Goal: Information Seeking & Learning: Compare options

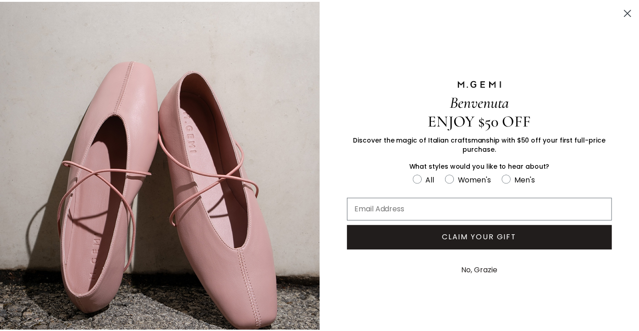
scroll to position [3, 0]
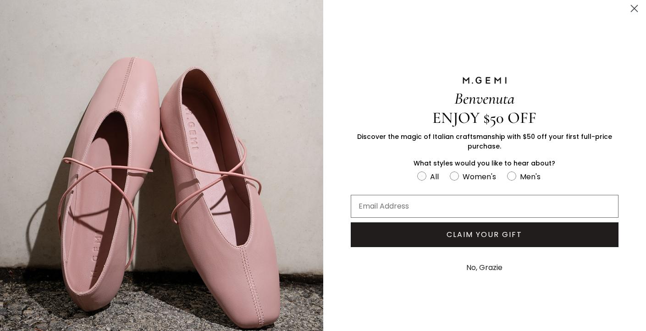
click at [627, 8] on circle "Close dialog" at bounding box center [634, 8] width 15 height 15
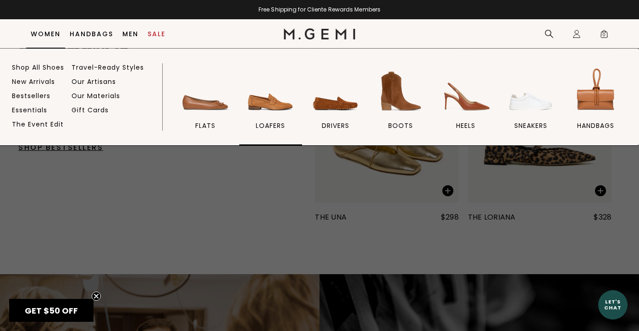
click at [274, 102] on img at bounding box center [270, 91] width 51 height 51
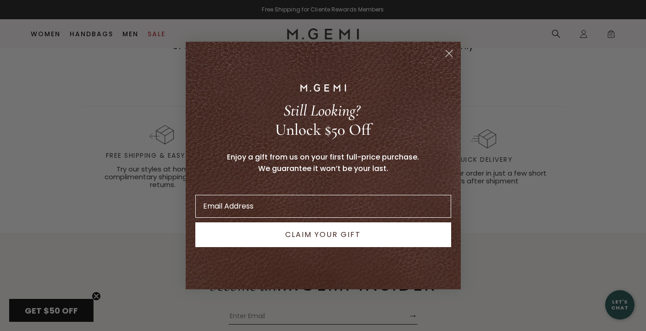
scroll to position [2647, 0]
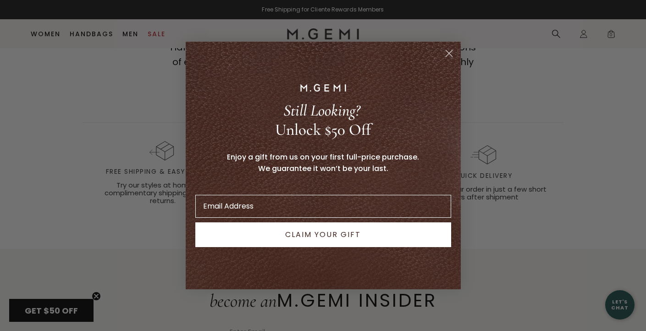
click at [447, 52] on icon "Close dialog" at bounding box center [449, 53] width 6 height 6
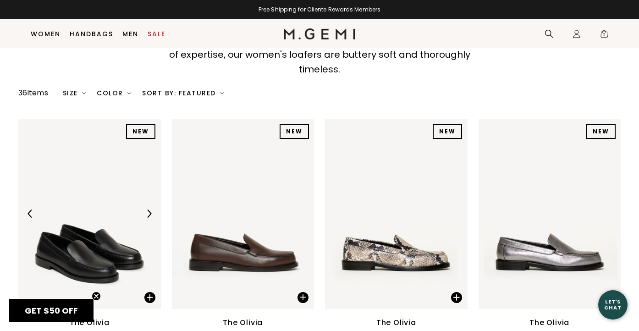
scroll to position [94, 0]
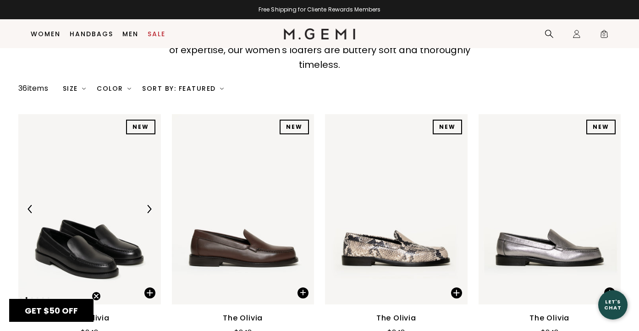
click at [96, 239] on img at bounding box center [89, 209] width 143 height 190
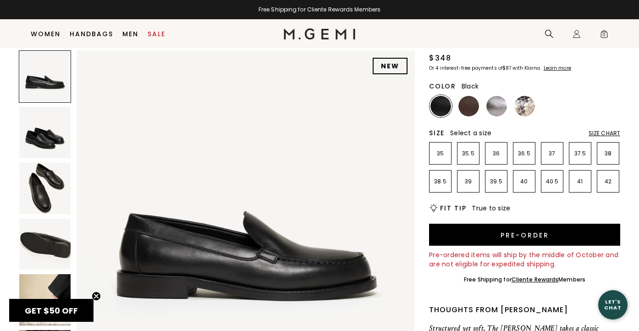
scroll to position [61, 0]
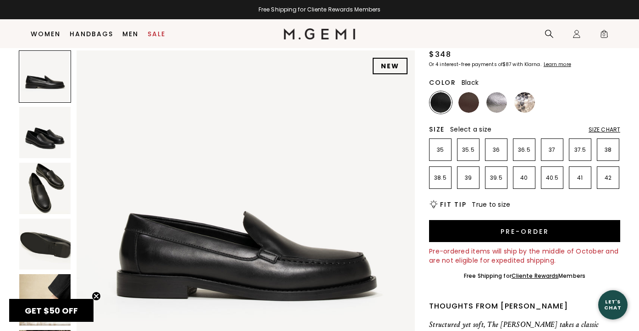
click at [41, 134] on img at bounding box center [44, 132] width 51 height 51
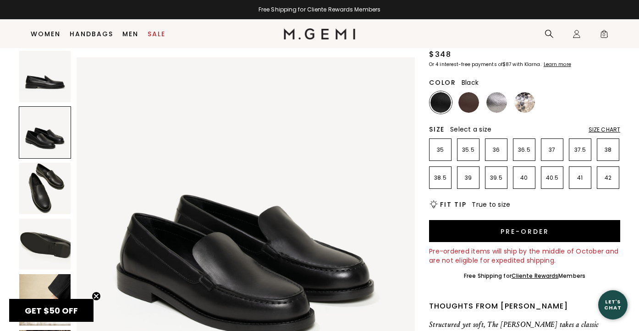
click at [43, 184] on img at bounding box center [44, 188] width 51 height 51
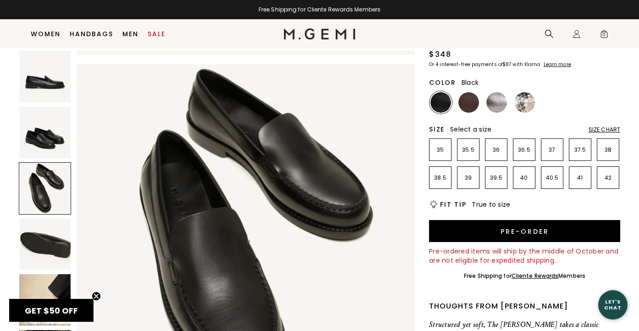
click at [44, 235] on img at bounding box center [44, 244] width 51 height 51
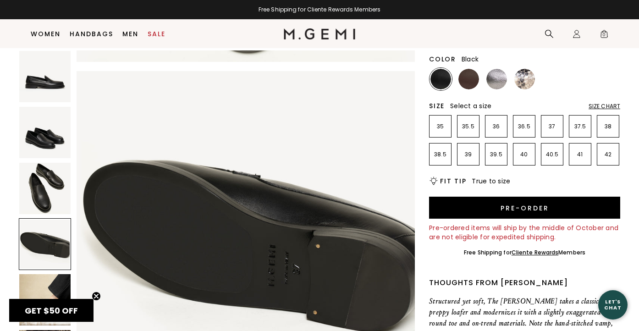
scroll to position [85, 0]
click at [44, 294] on img at bounding box center [44, 299] width 51 height 51
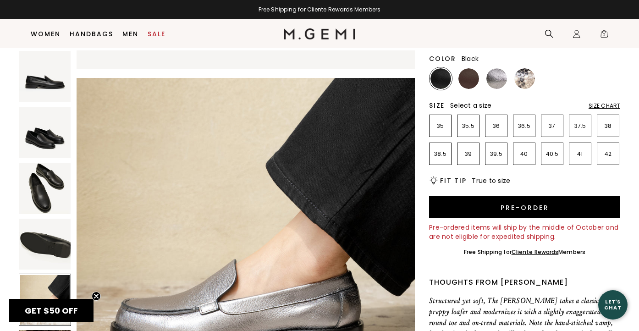
click at [36, 172] on img at bounding box center [44, 188] width 51 height 51
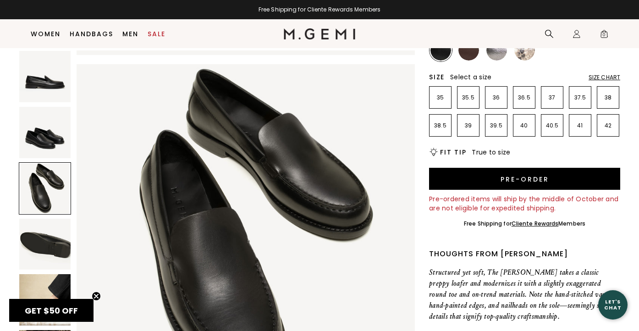
scroll to position [115, 0]
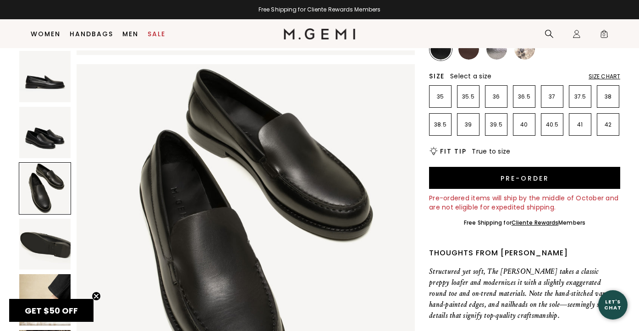
click at [51, 88] on img at bounding box center [44, 76] width 51 height 51
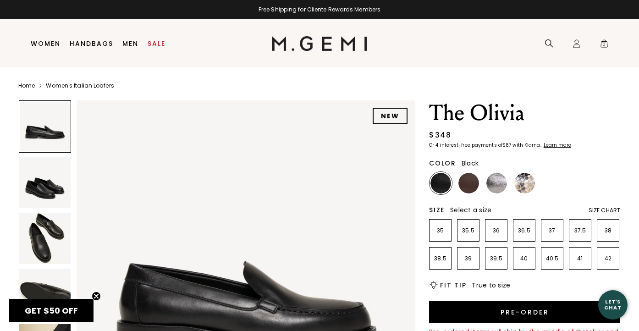
scroll to position [0, 0]
click at [76, 87] on link "Women's Italian Loafers" at bounding box center [80, 85] width 68 height 7
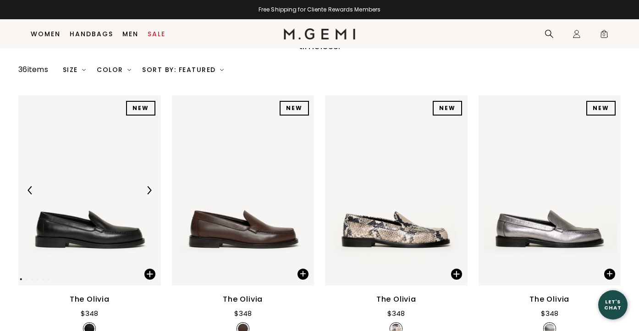
scroll to position [123, 0]
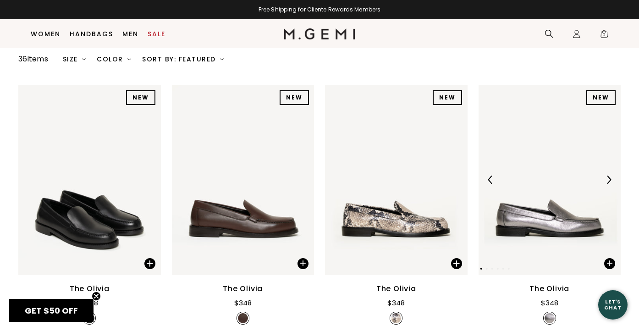
click at [610, 176] on img at bounding box center [609, 180] width 8 height 8
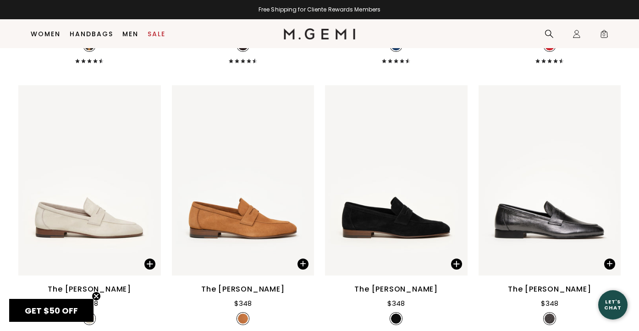
scroll to position [938, 0]
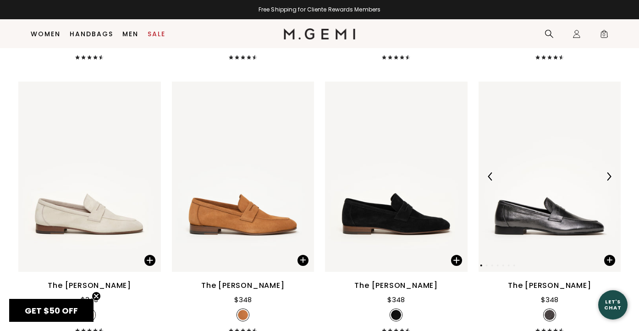
click at [554, 215] on img at bounding box center [550, 177] width 143 height 190
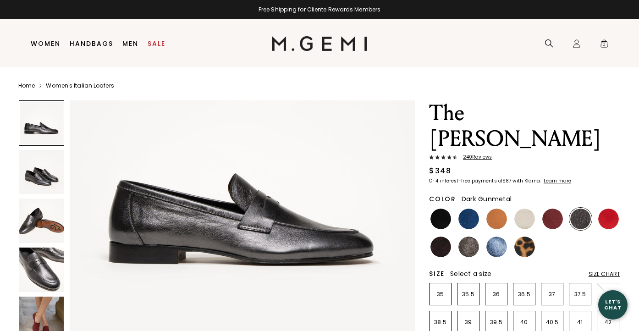
scroll to position [93, 0]
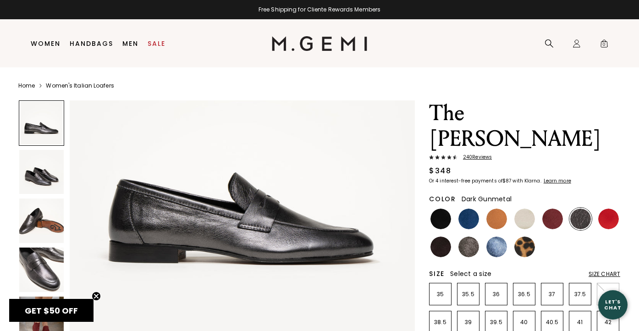
click at [35, 180] on img at bounding box center [41, 172] width 44 height 44
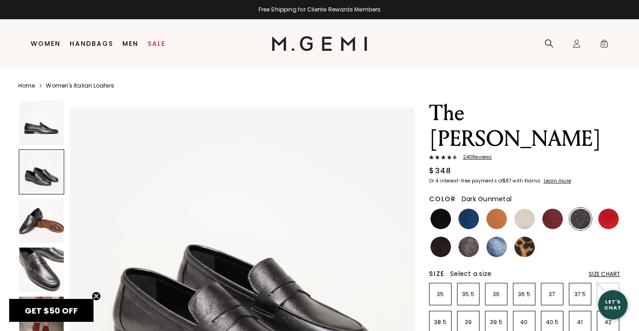
click at [40, 222] on img at bounding box center [41, 221] width 44 height 44
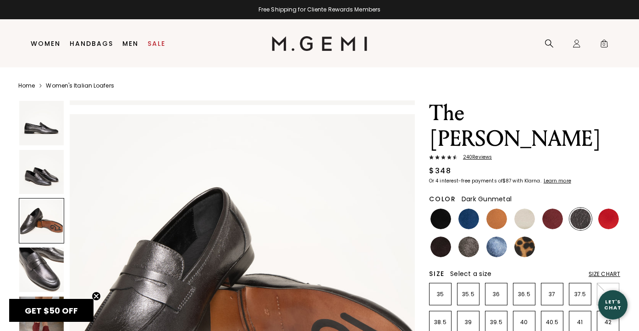
click at [39, 262] on img at bounding box center [41, 270] width 44 height 44
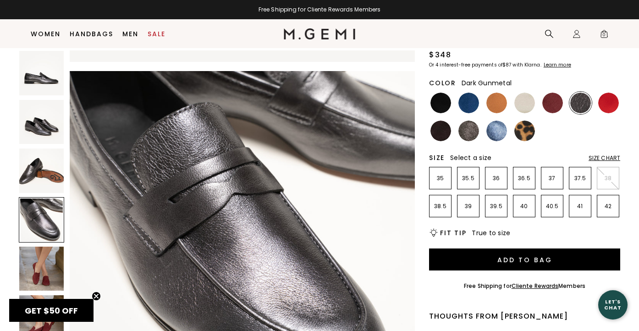
scroll to position [98, 0]
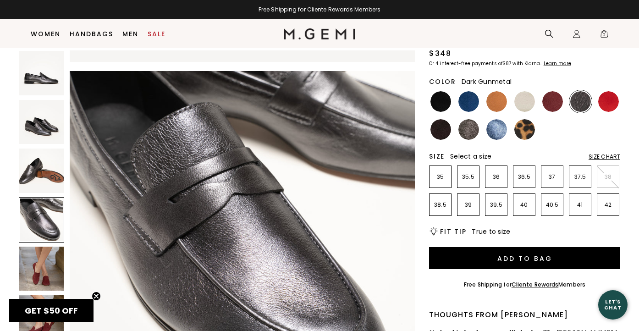
click at [32, 263] on img at bounding box center [41, 269] width 44 height 44
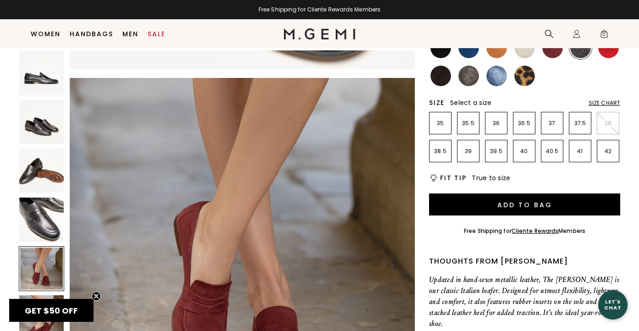
scroll to position [169, 0]
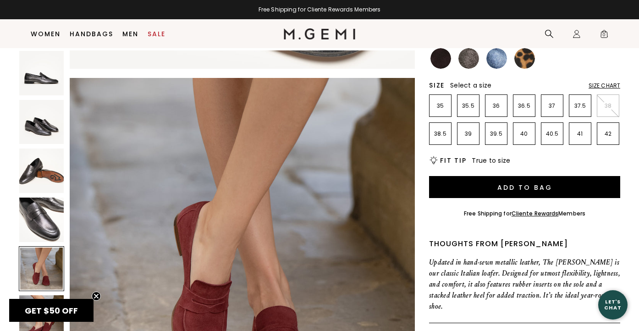
click at [38, 231] on img at bounding box center [41, 220] width 44 height 44
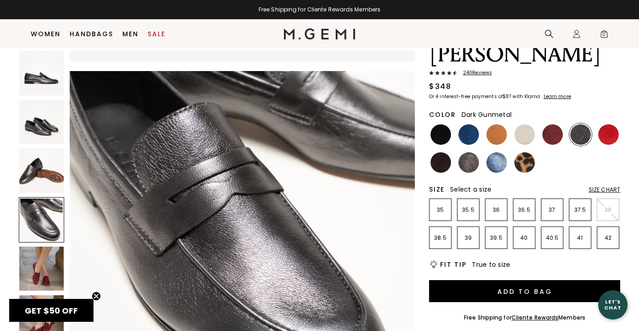
scroll to position [55, 0]
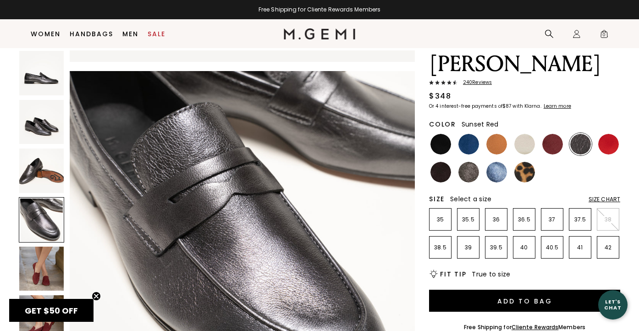
click at [611, 134] on img at bounding box center [609, 144] width 21 height 21
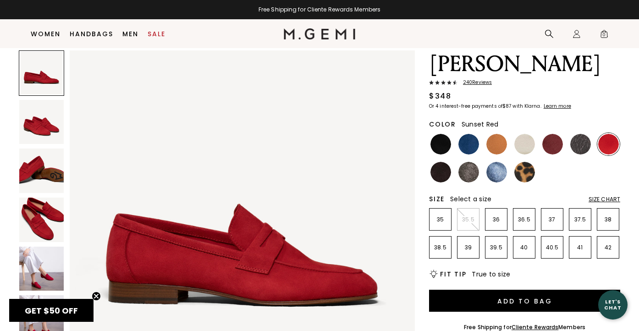
click at [31, 124] on img at bounding box center [41, 122] width 44 height 44
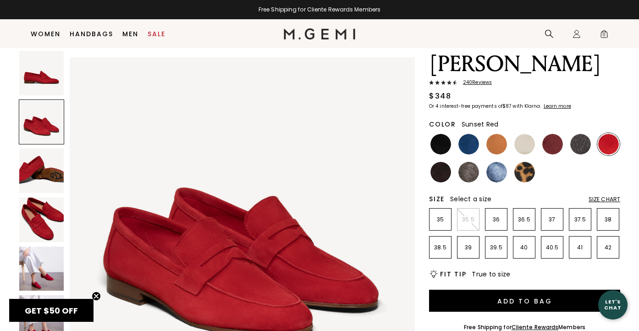
click at [37, 218] on img at bounding box center [41, 220] width 44 height 44
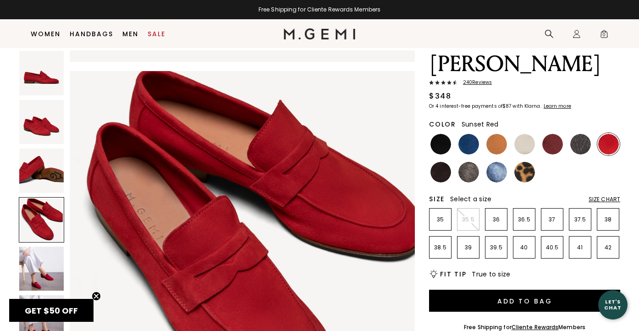
click at [40, 167] on img at bounding box center [41, 171] width 44 height 44
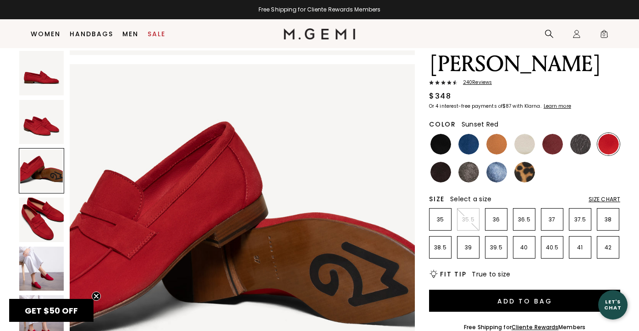
click at [42, 128] on img at bounding box center [41, 122] width 44 height 44
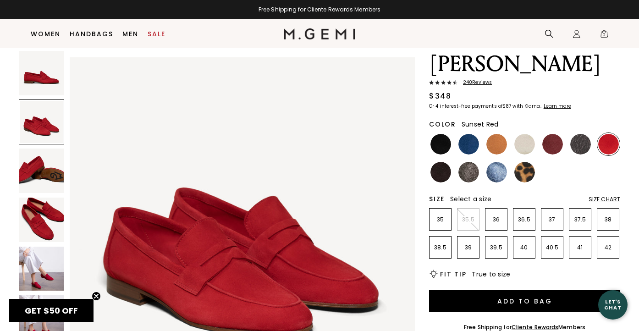
click at [47, 79] on img at bounding box center [41, 73] width 44 height 44
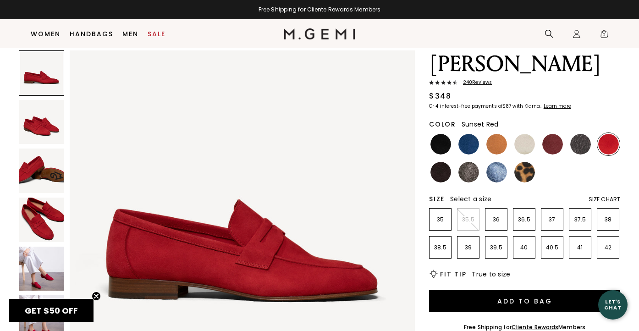
scroll to position [0, 0]
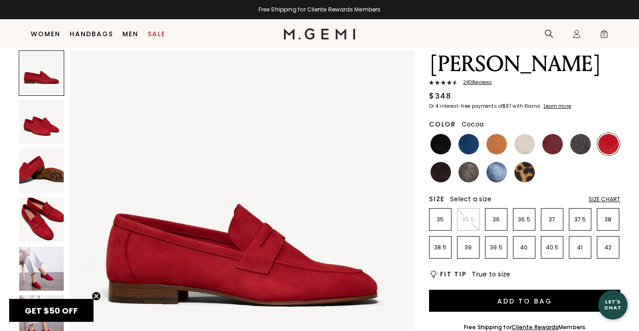
click at [474, 162] on img at bounding box center [469, 172] width 21 height 21
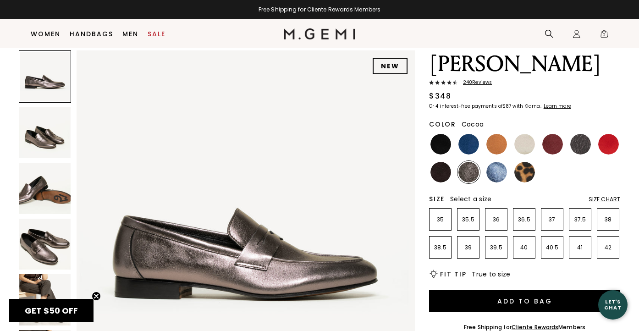
click at [45, 136] on img at bounding box center [44, 132] width 51 height 51
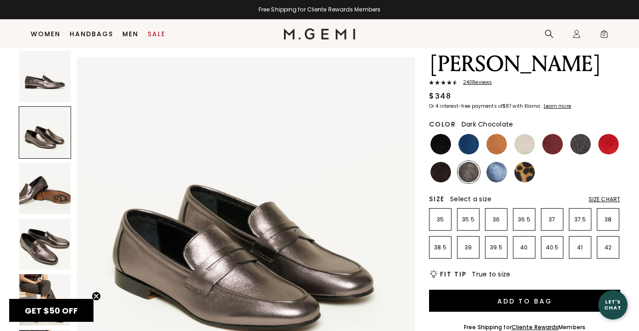
click at [444, 162] on img at bounding box center [441, 172] width 21 height 21
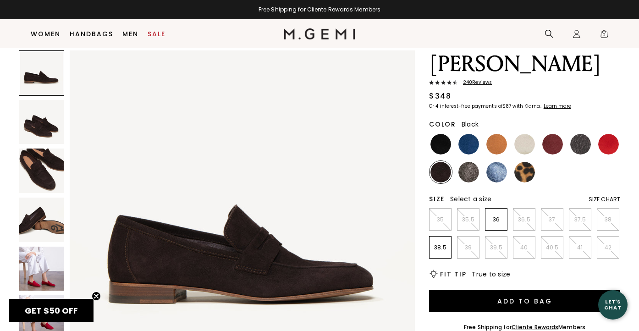
click at [443, 134] on img at bounding box center [441, 144] width 21 height 21
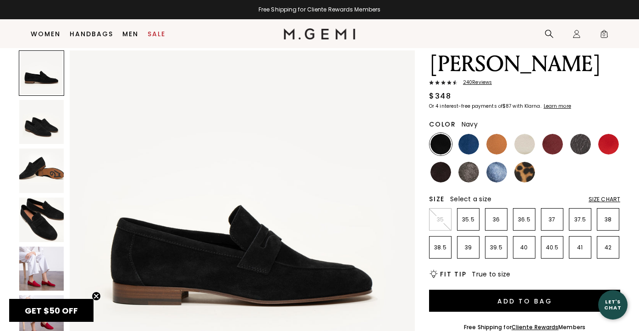
click at [468, 134] on img at bounding box center [469, 144] width 21 height 21
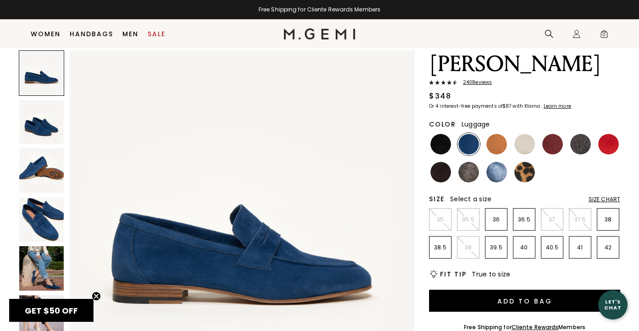
click at [499, 134] on img at bounding box center [497, 144] width 21 height 21
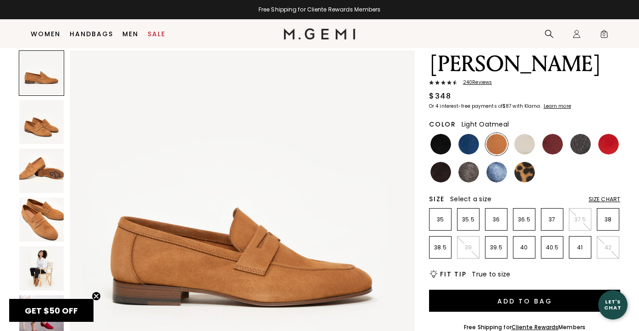
click at [528, 134] on img at bounding box center [525, 144] width 21 height 21
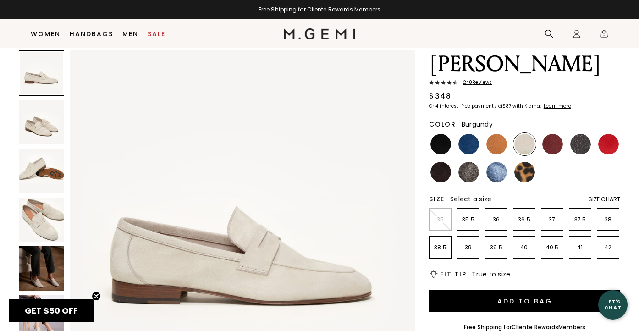
click at [555, 134] on img at bounding box center [553, 144] width 21 height 21
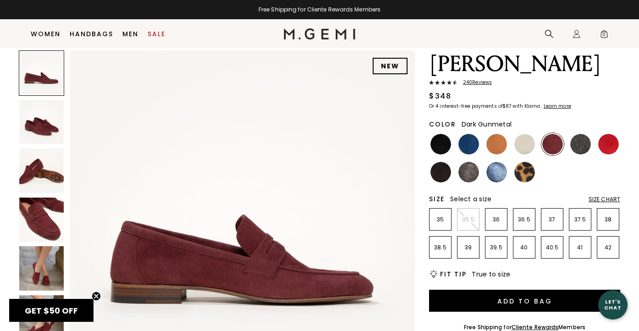
click at [588, 134] on img at bounding box center [581, 144] width 21 height 21
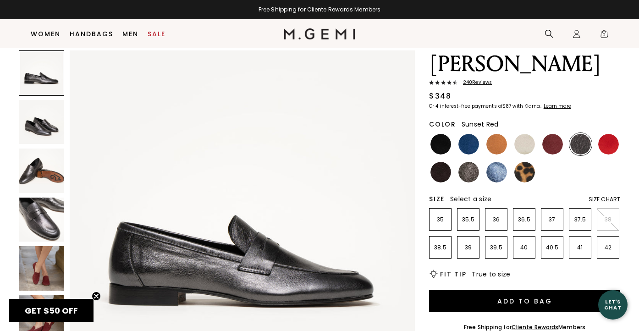
click at [611, 134] on img at bounding box center [609, 144] width 21 height 21
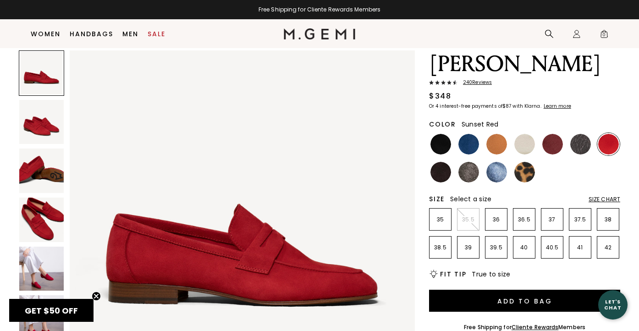
click at [23, 276] on img at bounding box center [41, 269] width 44 height 44
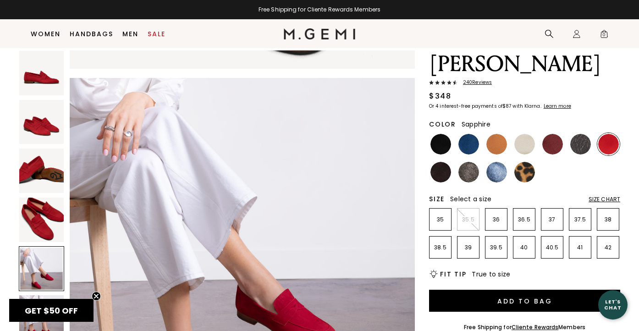
click at [498, 162] on img at bounding box center [497, 172] width 21 height 21
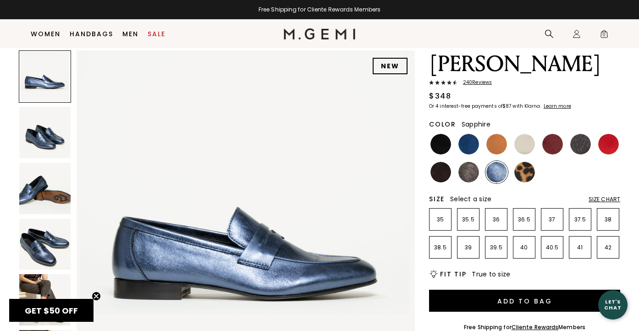
click at [42, 127] on img at bounding box center [44, 132] width 51 height 51
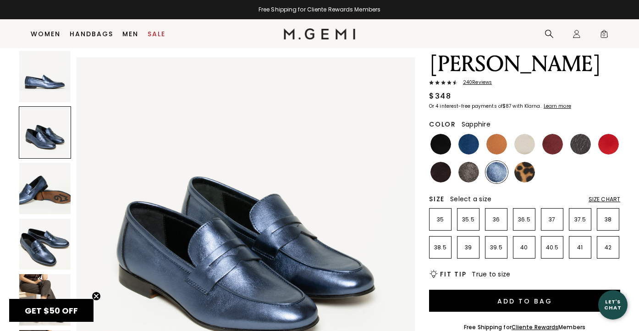
click at [38, 181] on img at bounding box center [44, 188] width 51 height 51
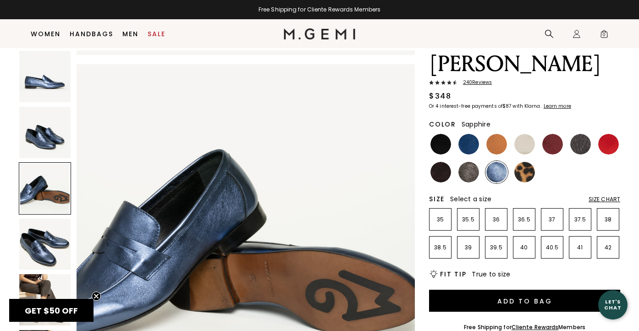
click at [43, 225] on img at bounding box center [44, 244] width 51 height 51
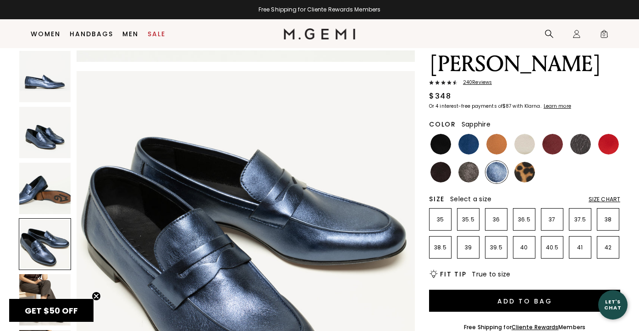
click at [39, 183] on img at bounding box center [44, 188] width 51 height 51
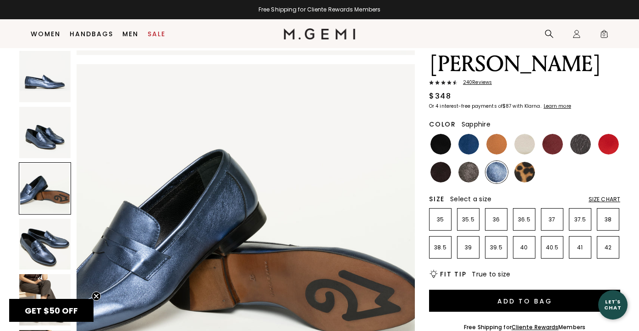
click at [44, 140] on img at bounding box center [44, 132] width 51 height 51
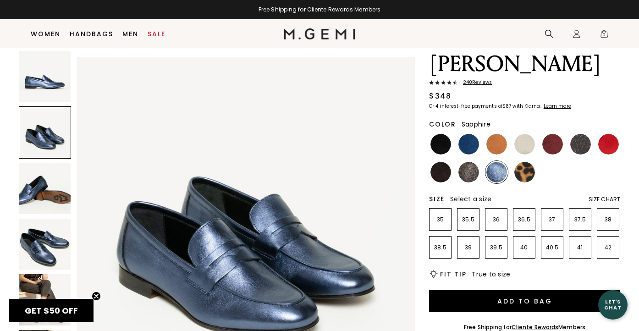
click at [49, 79] on img at bounding box center [44, 76] width 51 height 51
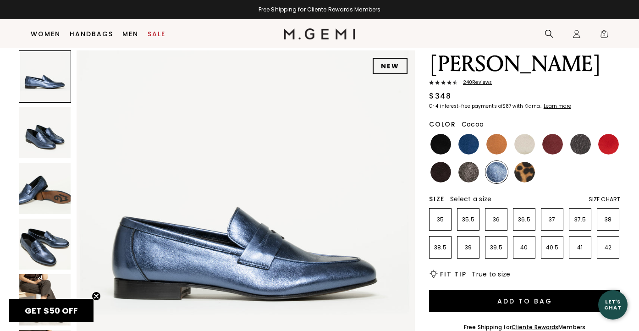
click at [471, 162] on img at bounding box center [469, 172] width 21 height 21
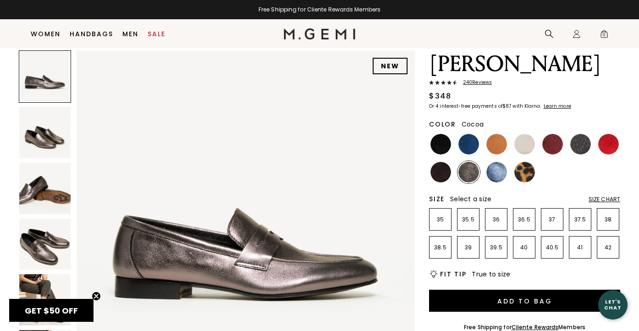
click at [49, 134] on img at bounding box center [44, 132] width 51 height 51
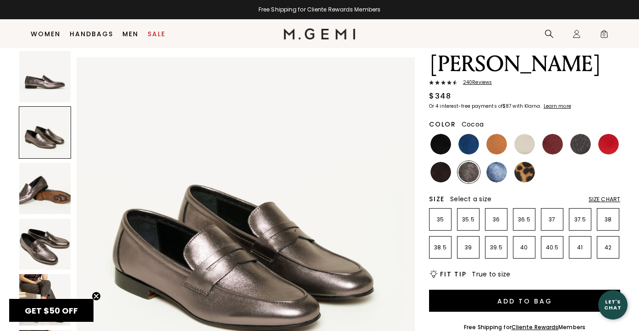
click at [42, 194] on img at bounding box center [44, 188] width 51 height 51
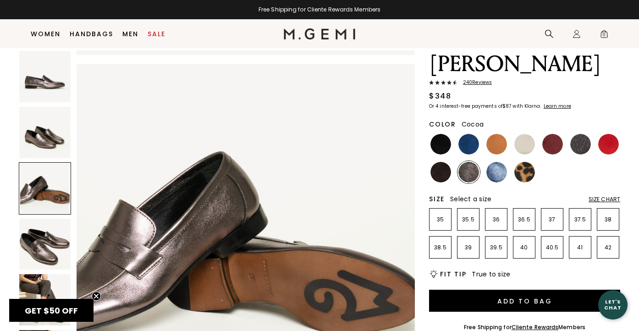
click at [39, 233] on img at bounding box center [44, 244] width 51 height 51
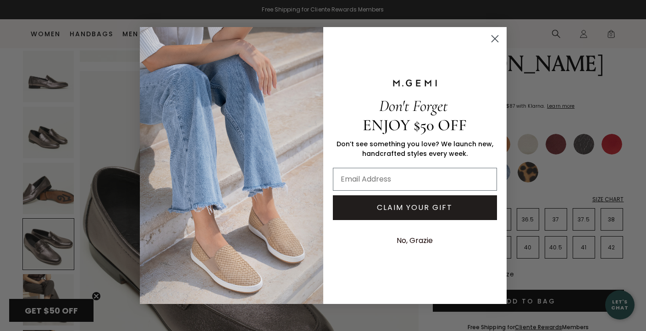
click at [496, 39] on circle "Close dialog" at bounding box center [494, 38] width 15 height 15
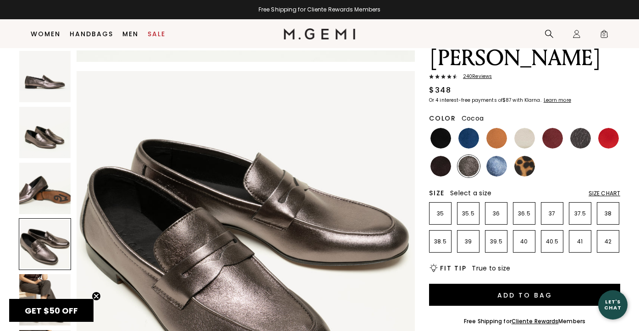
scroll to position [62, 0]
